Goal: Check status: Check status

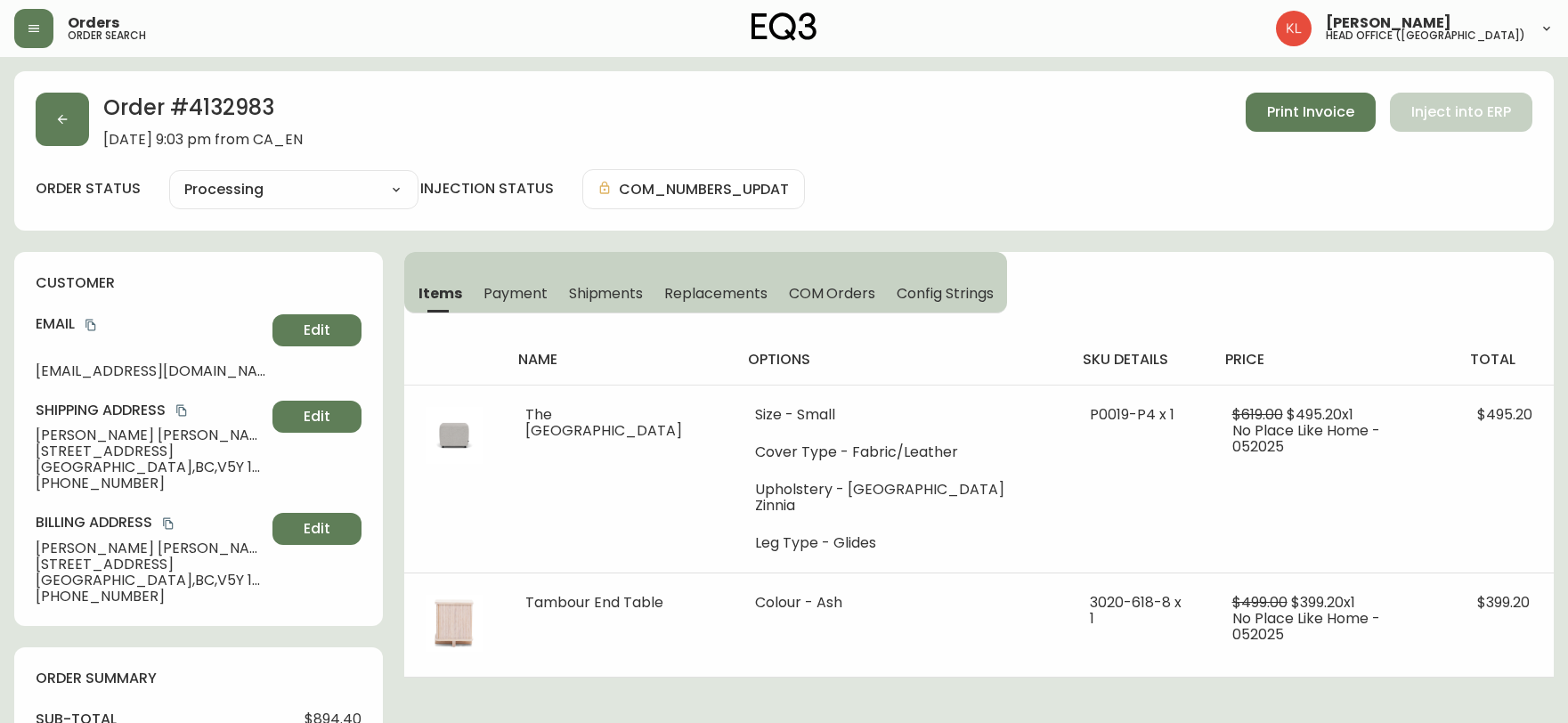
select select "PROCESSING"
click at [79, 122] on button "button" at bounding box center [62, 119] width 53 height 53
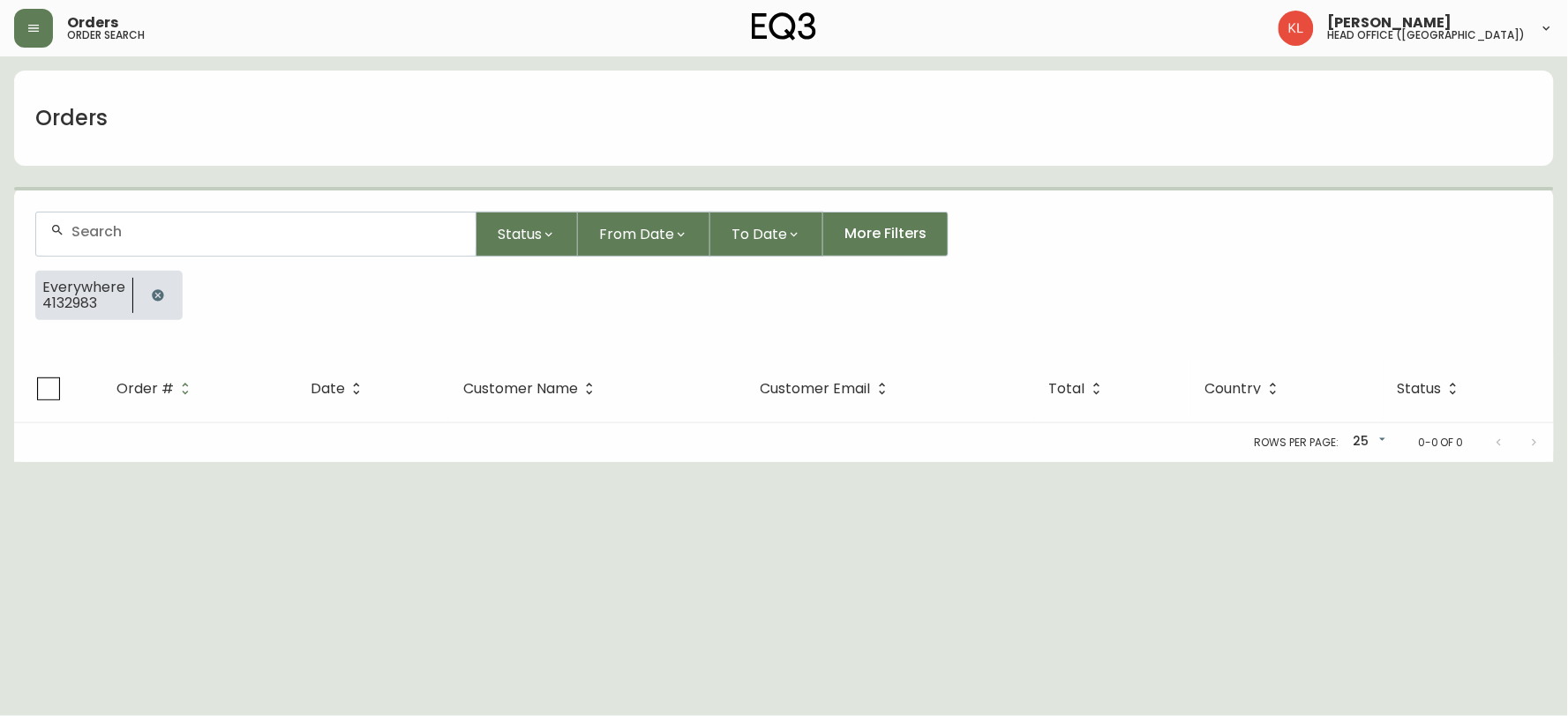
click at [145, 295] on button "button" at bounding box center [158, 295] width 35 height 35
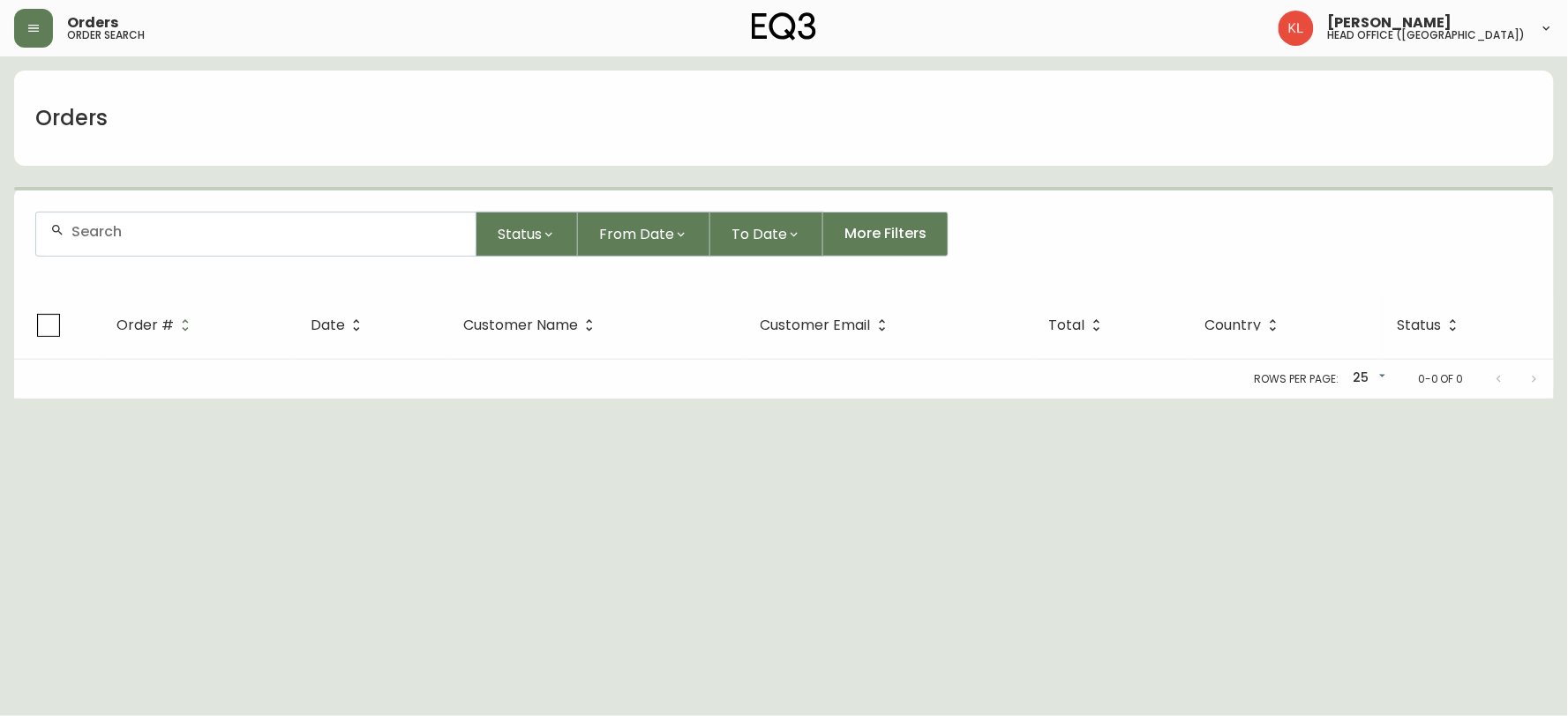
click at [204, 236] on input "text" at bounding box center [266, 231] width 390 height 17
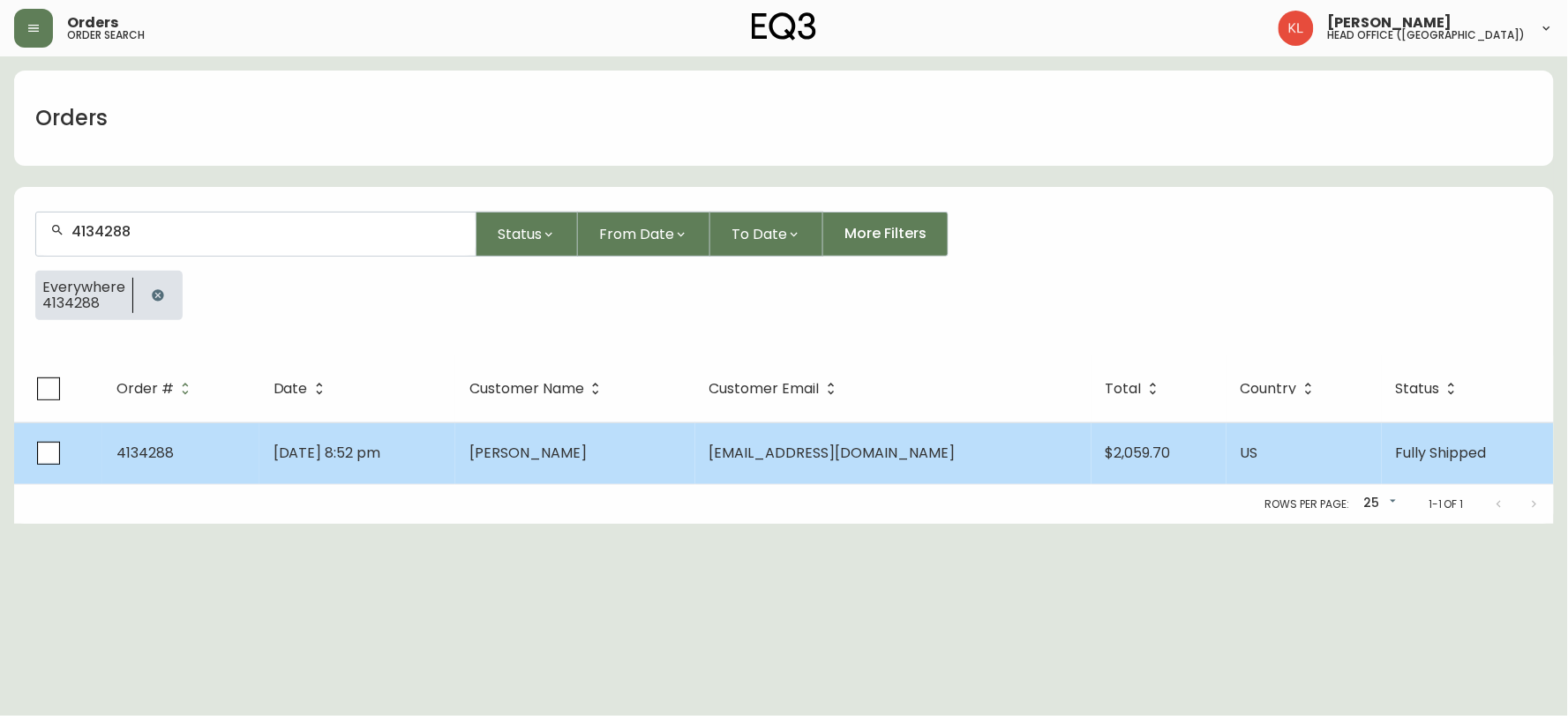
type input "4134288"
click at [534, 459] on span "[PERSON_NAME]" at bounding box center [528, 453] width 117 height 20
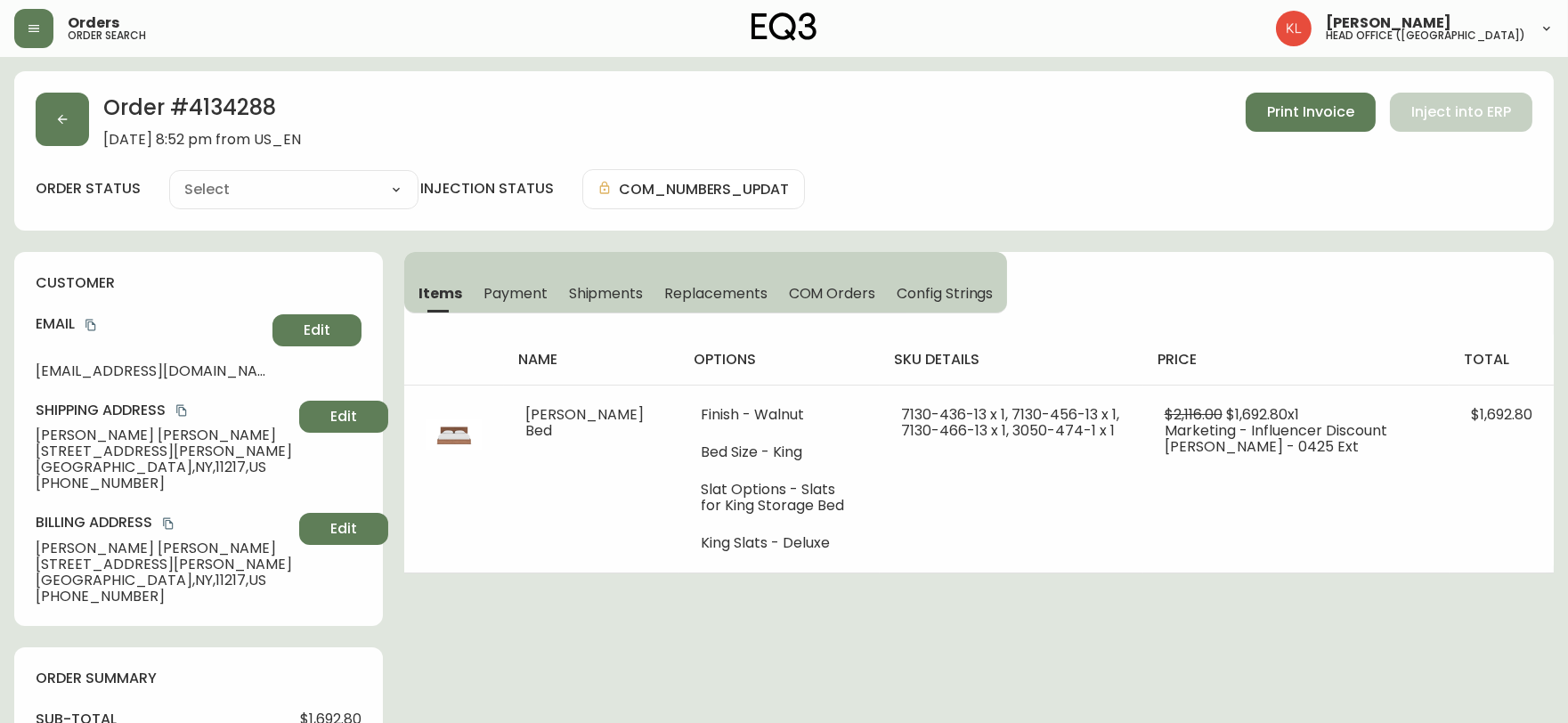
type input "Fully Shipped"
select select "FULLY_SHIPPED"
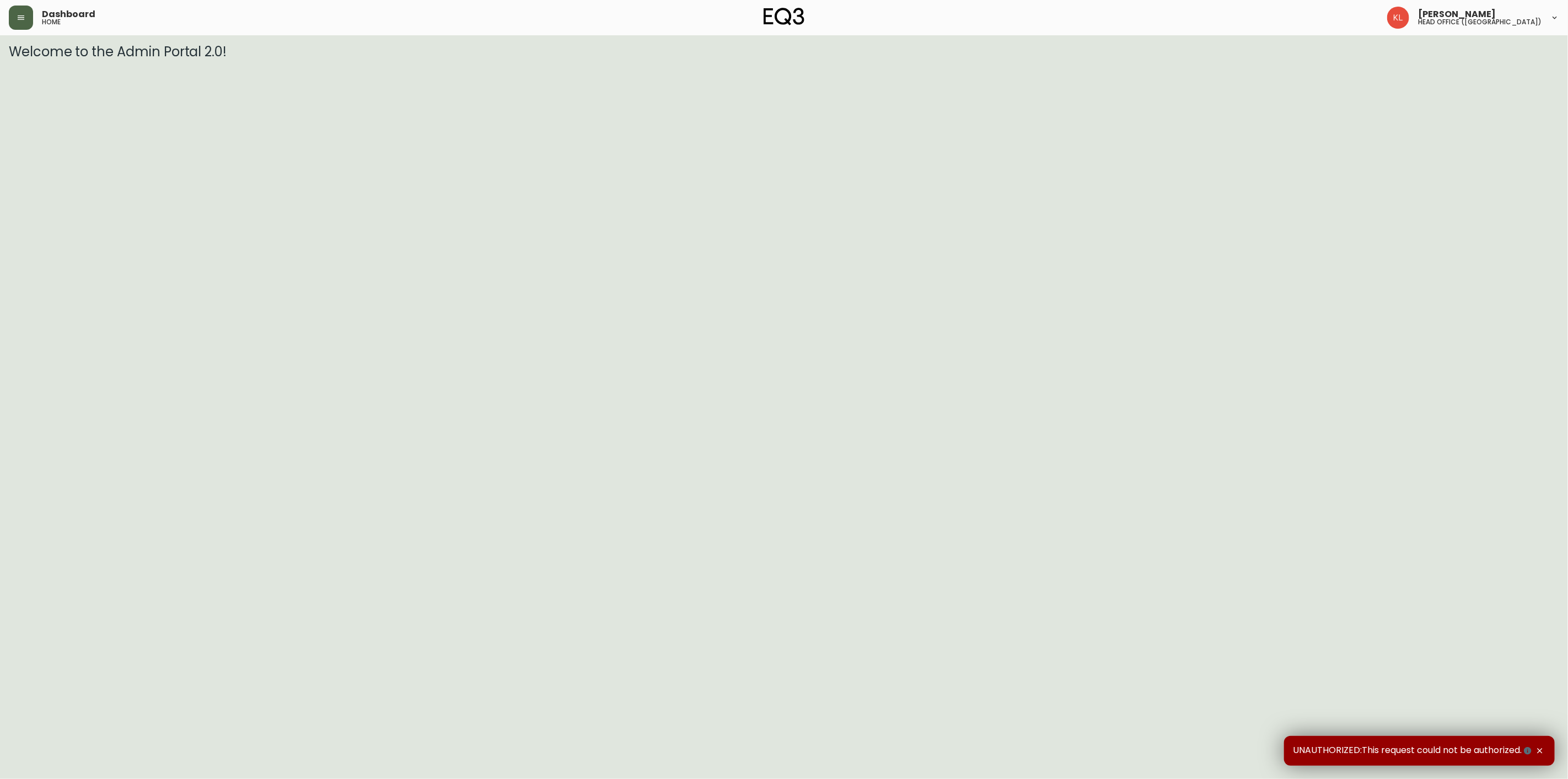
click at [21, 18] on icon "button" at bounding box center [21, 17] width 7 height 4
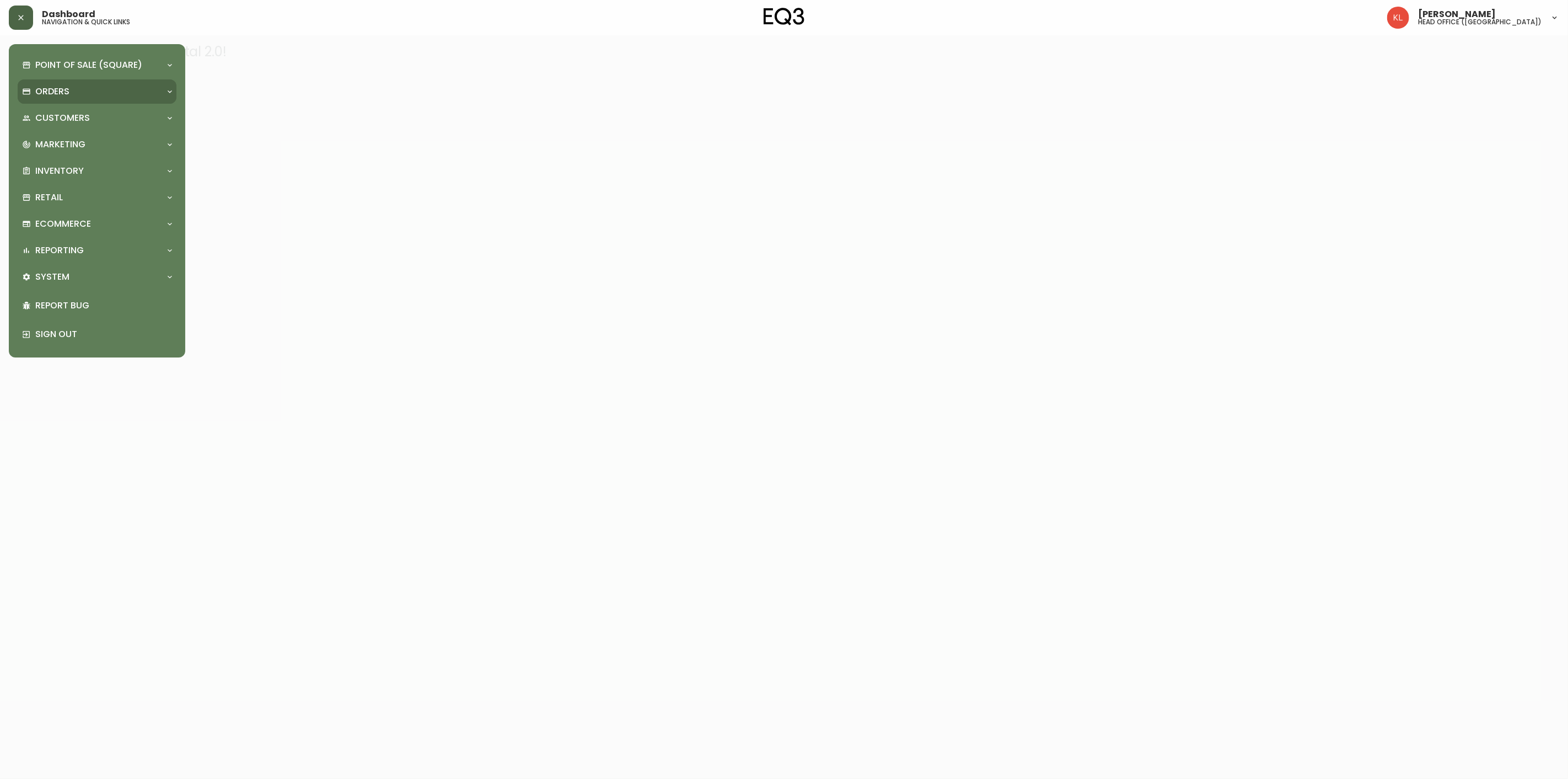
click at [40, 85] on p "Orders" at bounding box center [52, 91] width 34 height 12
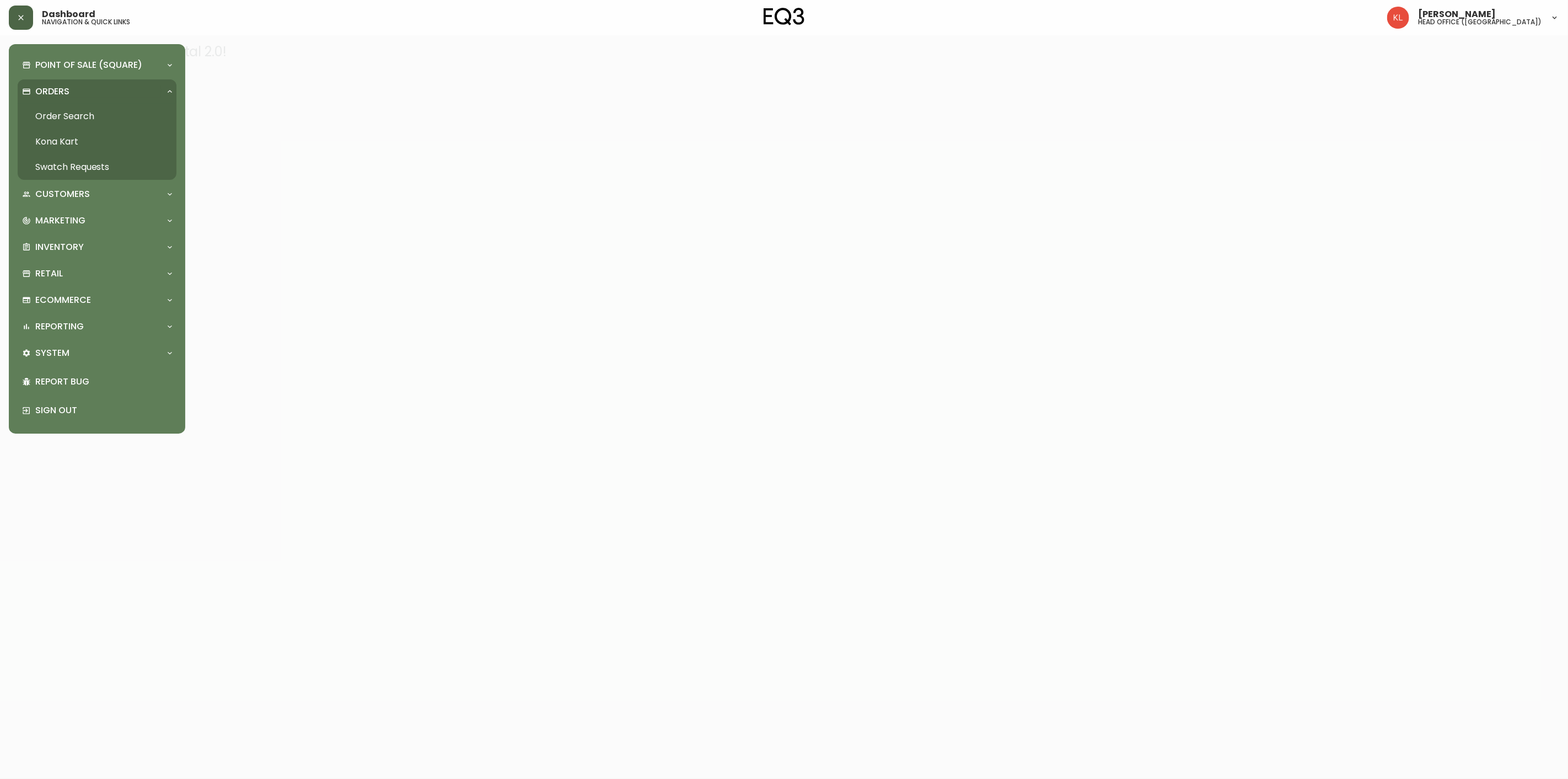
click at [84, 118] on link "Order Search" at bounding box center [97, 116] width 159 height 26
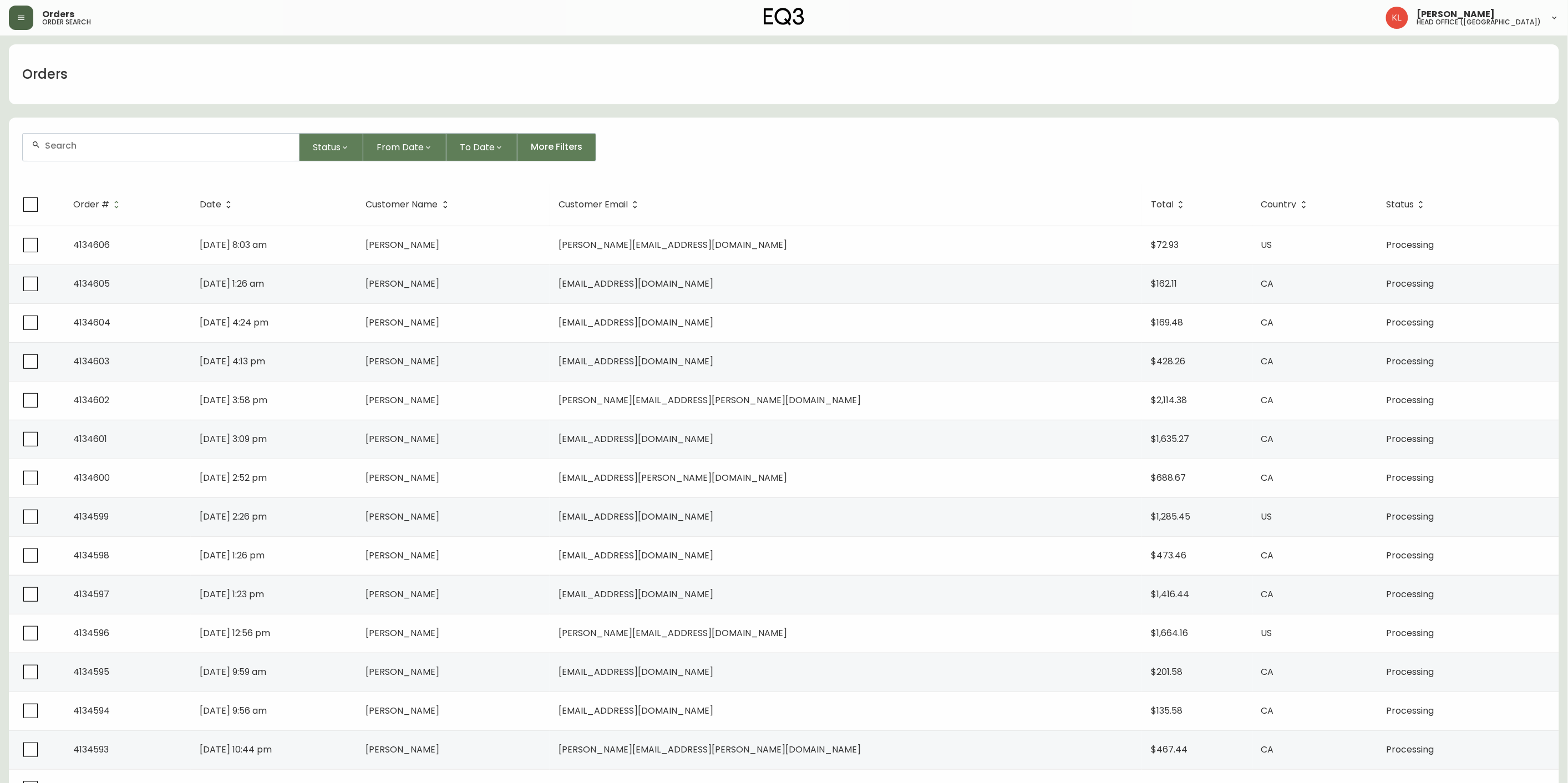
click at [80, 146] on input "text" at bounding box center [167, 145] width 245 height 10
paste input "4132592"
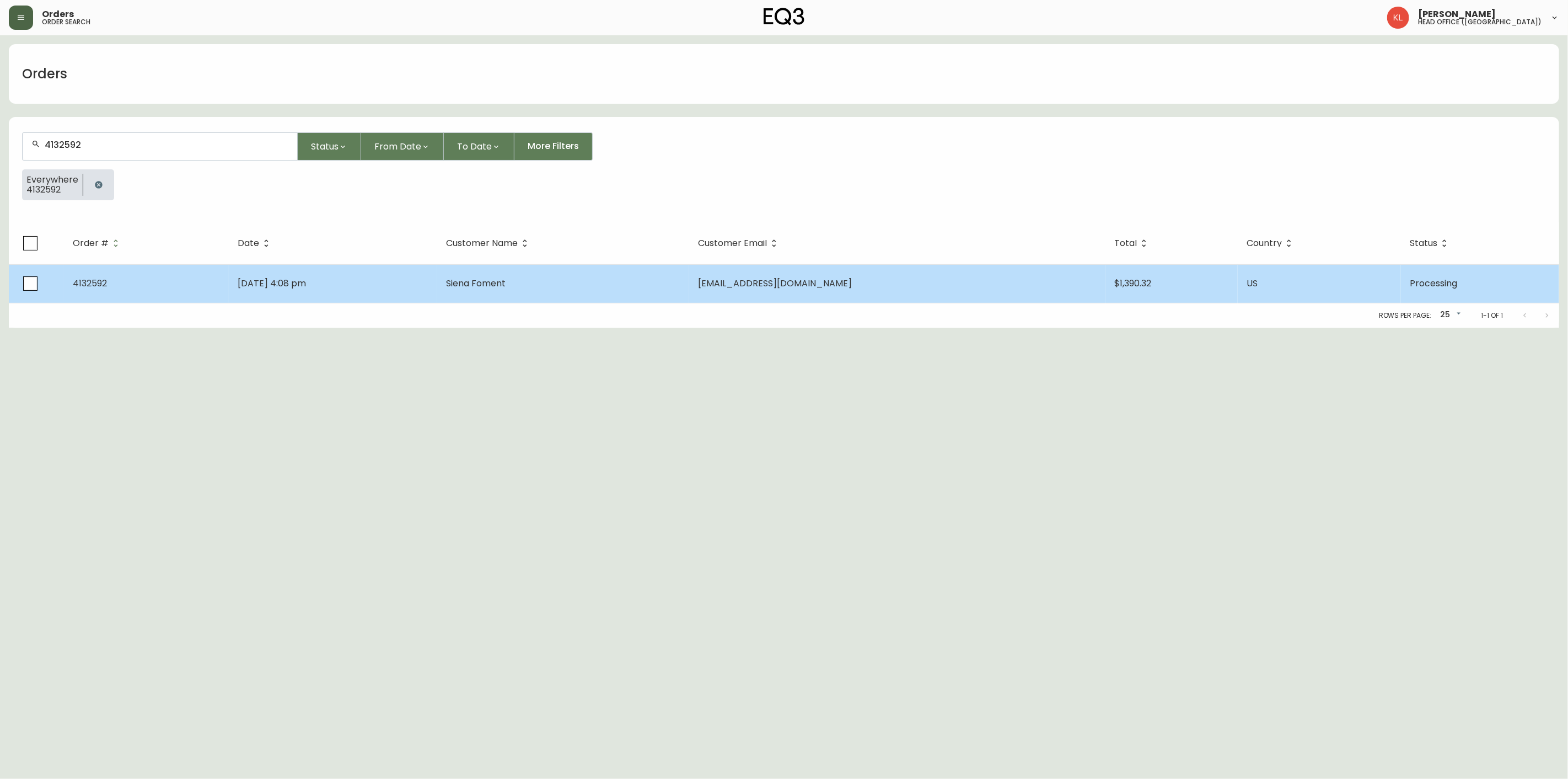
type input "4132592"
click at [438, 288] on td "Apr 22 2025, 4:08 pm" at bounding box center [333, 283] width 209 height 38
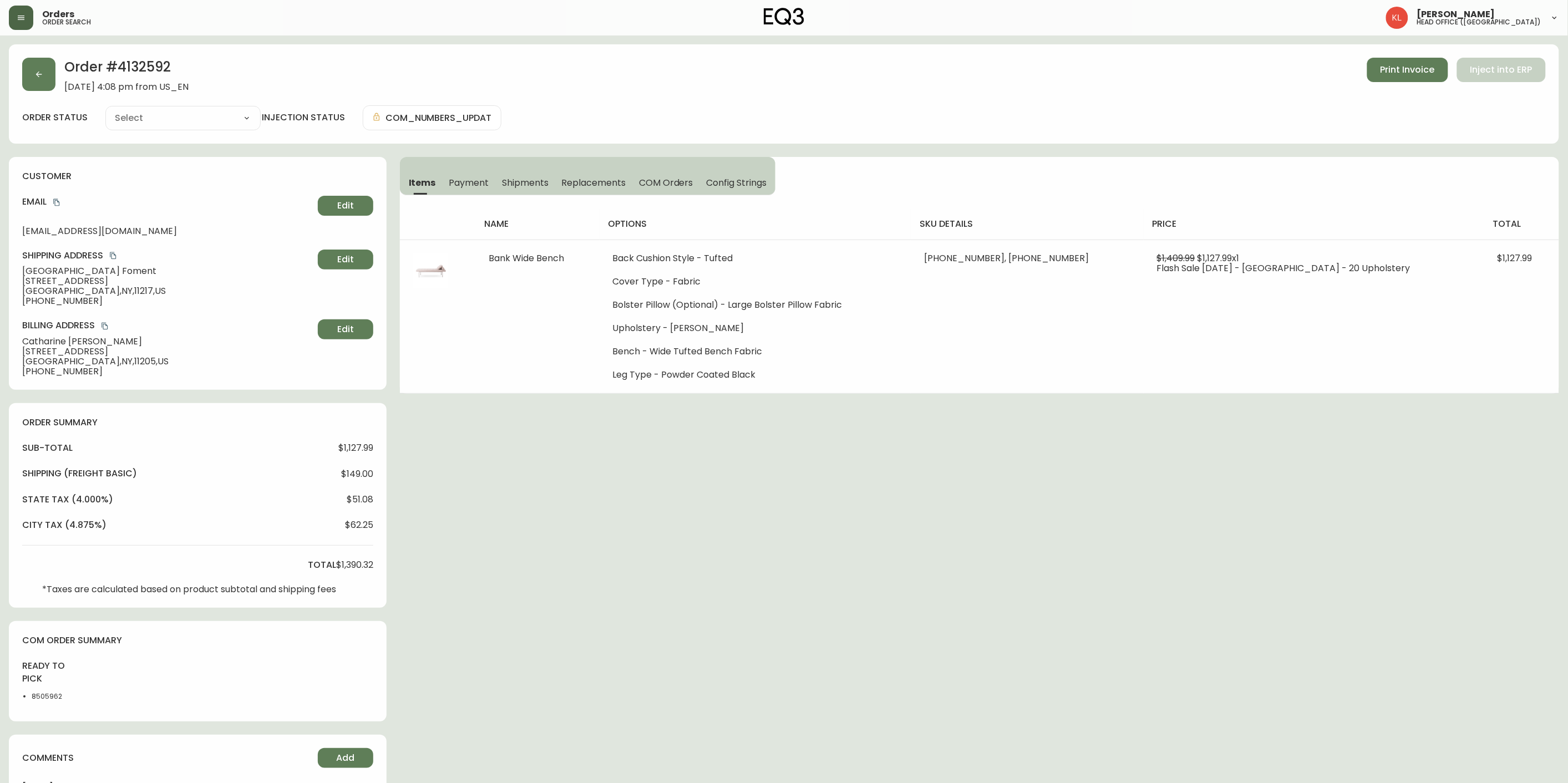
type input "Processing"
select select "PROCESSING"
drag, startPoint x: 162, startPoint y: 64, endPoint x: 118, endPoint y: 68, distance: 44.2
click at [118, 68] on h2 "Order # 4132592" at bounding box center [126, 70] width 124 height 24
copy h2 "4132592"
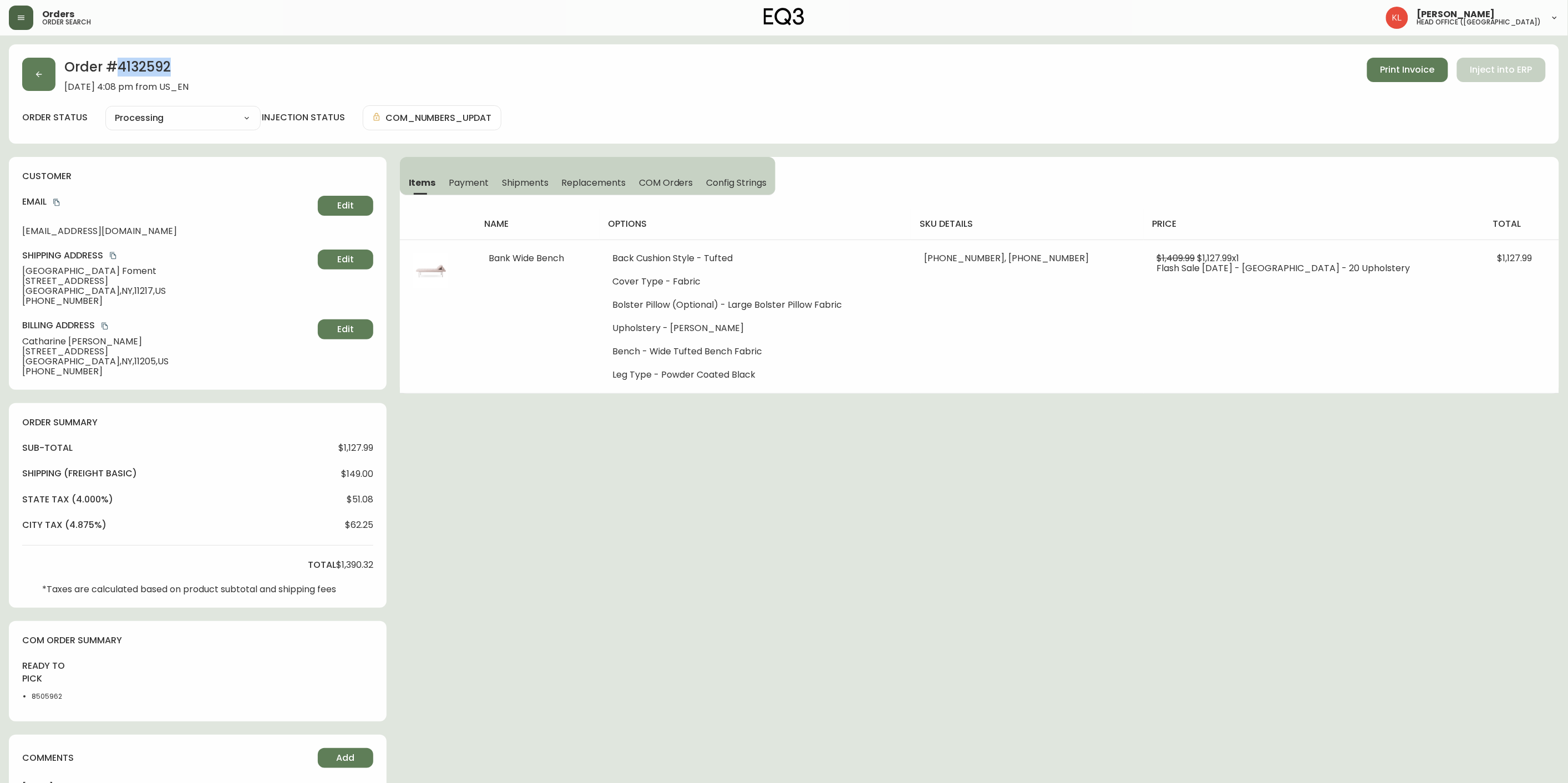
click at [289, 53] on div "Order # 4132592 April 22, 2025 at 4:08 pm from US_EN Print Invoice Inject into …" at bounding box center [784, 94] width 1550 height 99
